Goal: Task Accomplishment & Management: Complete application form

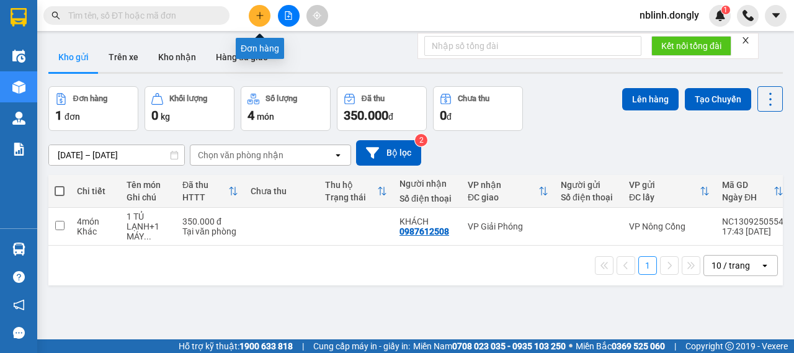
click at [265, 12] on button at bounding box center [260, 16] width 22 height 22
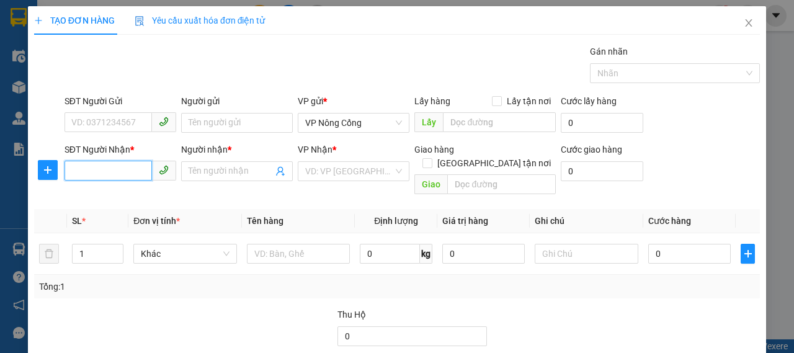
click at [91, 172] on input "SĐT Người Nhận *" at bounding box center [108, 171] width 87 height 20
type input "0339365006"
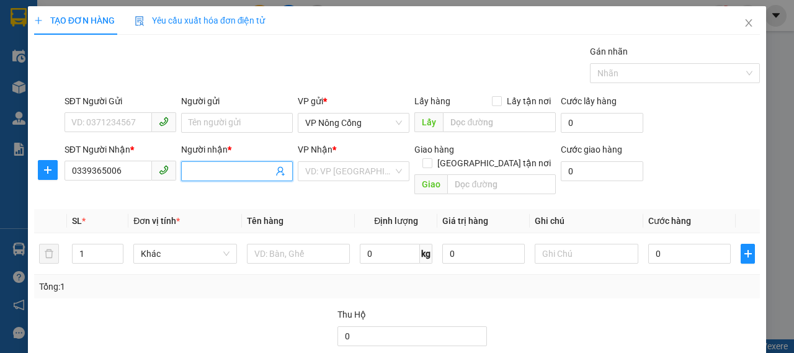
click at [235, 169] on input "Người nhận *" at bounding box center [231, 171] width 84 height 14
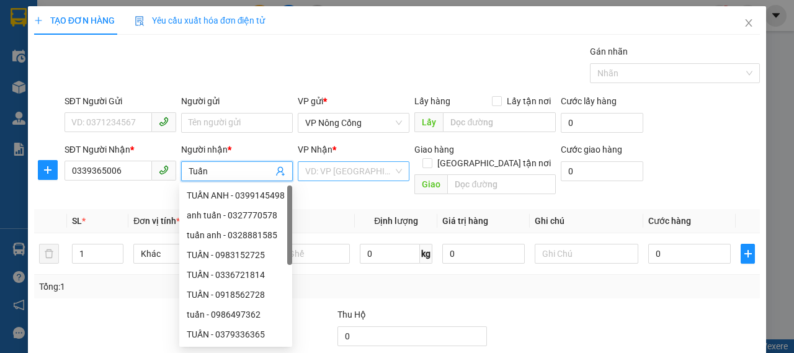
click at [397, 173] on div "VD: VP [GEOGRAPHIC_DATA]" at bounding box center [354, 171] width 112 height 20
type input "Tuấn"
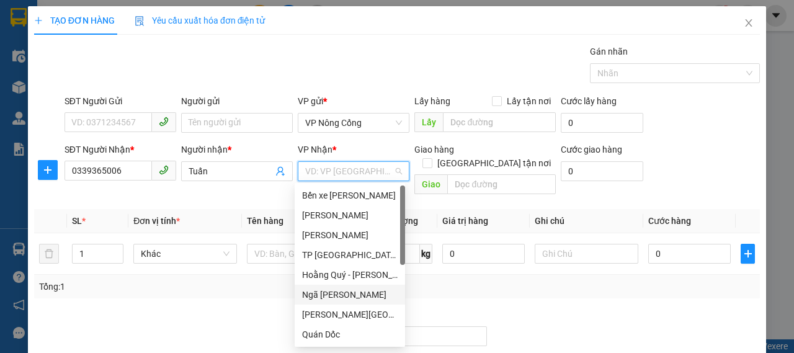
scroll to position [174, 0]
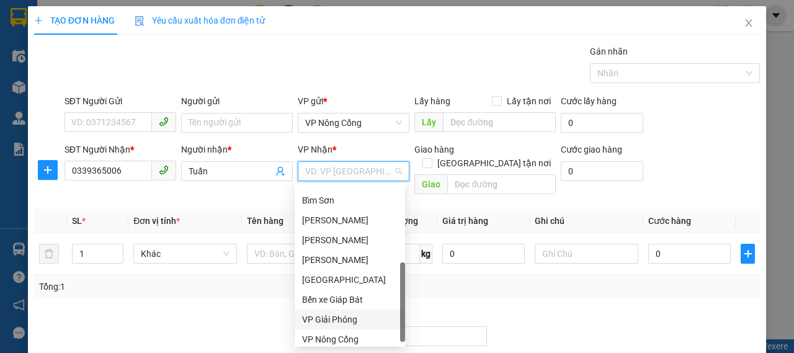
click at [345, 323] on div "VP Giải Phóng" at bounding box center [350, 320] width 96 height 14
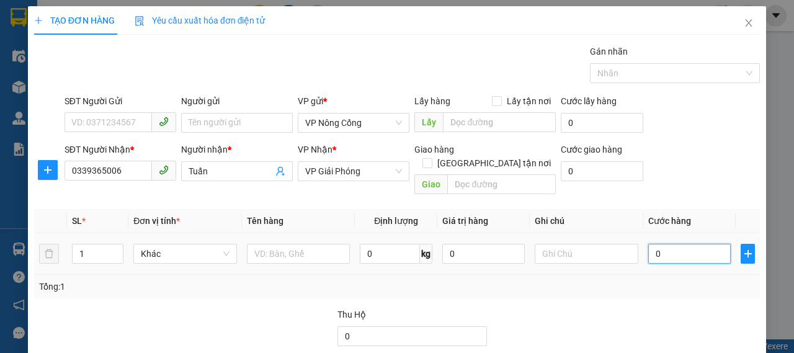
click at [681, 244] on input "0" at bounding box center [689, 254] width 83 height 20
type input "3"
type input "35"
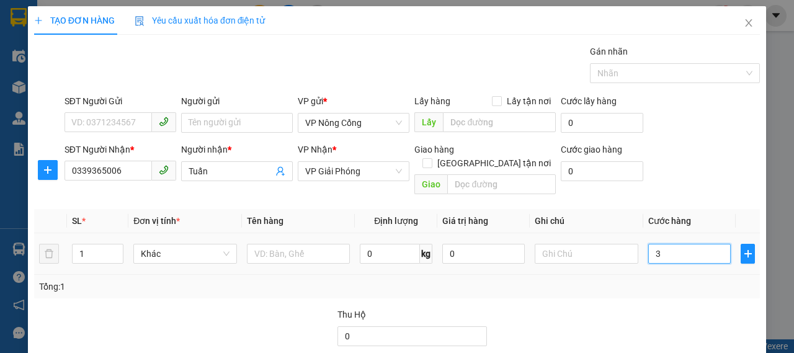
type input "35"
type input "350"
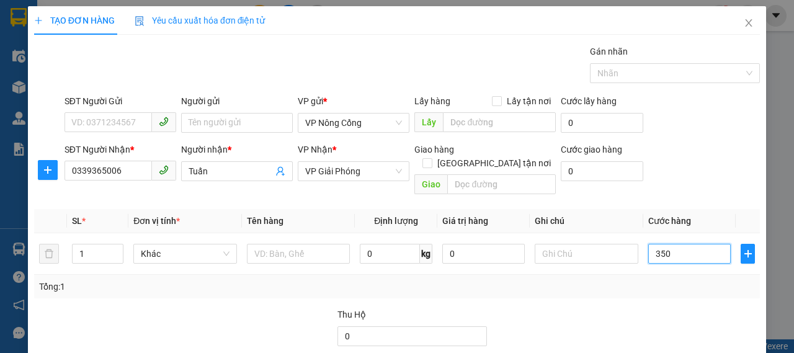
scroll to position [62, 0]
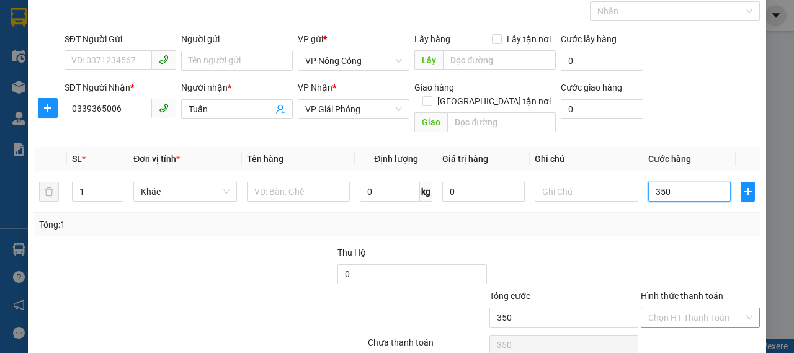
click at [739, 308] on div "Chọn HT Thanh Toán" at bounding box center [700, 318] width 119 height 20
type input "350.000"
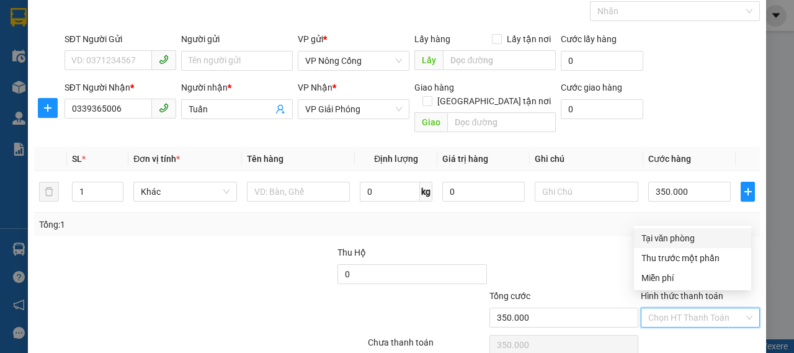
click at [668, 239] on div "Tại văn phòng" at bounding box center [693, 238] width 102 height 14
type input "0"
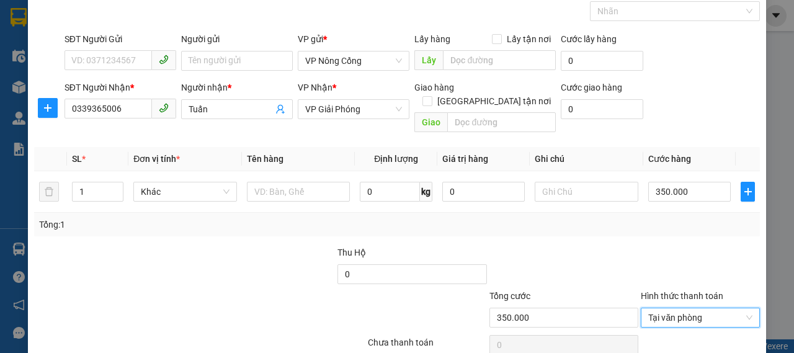
scroll to position [104, 0]
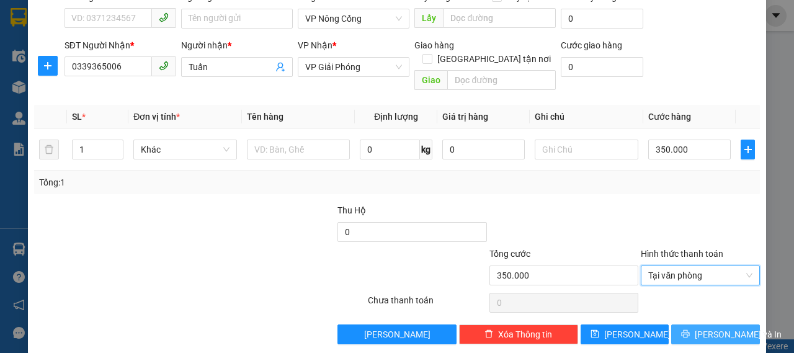
click at [694, 325] on button "[PERSON_NAME] và In" at bounding box center [715, 335] width 89 height 20
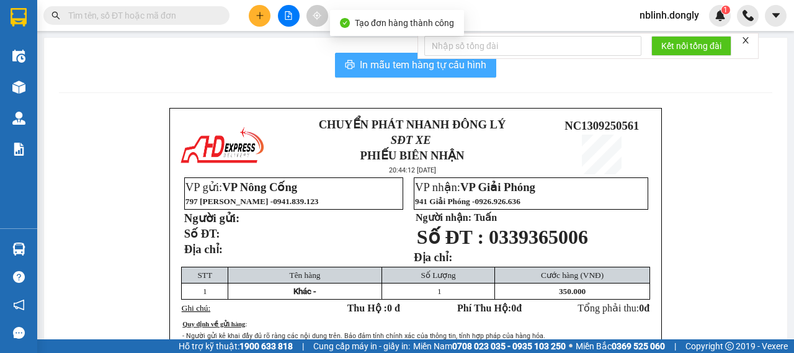
click at [378, 62] on span "In mẫu tem hàng tự cấu hình" at bounding box center [423, 65] width 127 height 16
